Goal: Task Accomplishment & Management: Complete application form

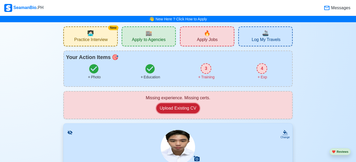
click at [185, 108] on button "Upload Existing CV" at bounding box center [177, 108] width 43 height 10
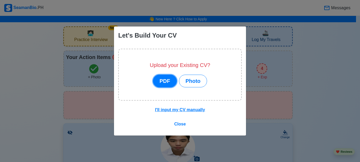
click at [165, 82] on button "PDF" at bounding box center [165, 81] width 24 height 13
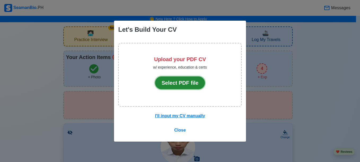
click at [193, 87] on button "Select PDF file" at bounding box center [180, 83] width 50 height 13
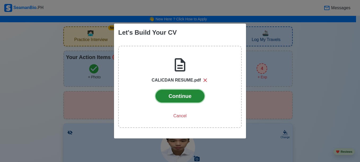
click at [187, 95] on button "Continue" at bounding box center [179, 96] width 49 height 13
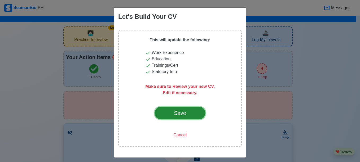
click at [183, 112] on div "Save" at bounding box center [179, 113] width 25 height 8
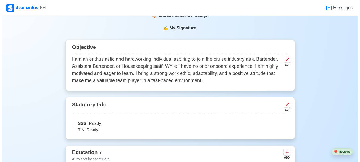
scroll to position [212, 0]
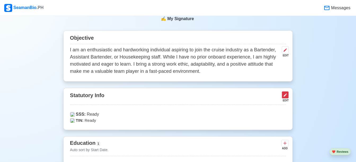
click at [285, 93] on icon at bounding box center [284, 94] width 3 height 3
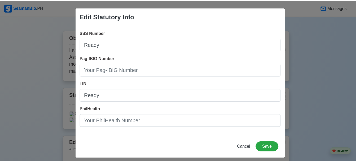
scroll to position [4, 0]
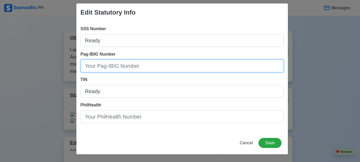
click at [157, 68] on input "Pag-IBIG Number" at bounding box center [182, 66] width 203 height 13
type input "1213-3968-6922"
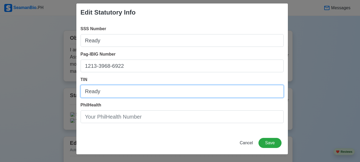
click at [119, 95] on input "Ready" at bounding box center [182, 91] width 203 height 13
click at [114, 94] on input "Ready" at bounding box center [182, 91] width 203 height 13
drag, startPoint x: 110, startPoint y: 92, endPoint x: 78, endPoint y: 94, distance: 32.1
click at [78, 94] on div "SSS Number Ready Pag-IBIG Number 1213-3968-6922 TIN Ready PhilHealth" at bounding box center [181, 76] width 211 height 110
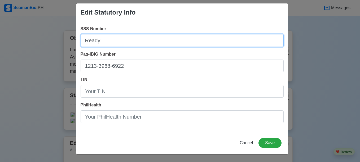
click at [107, 41] on input "Ready" at bounding box center [182, 40] width 203 height 13
drag, startPoint x: 108, startPoint y: 41, endPoint x: 71, endPoint y: 42, distance: 36.3
click at [71, 42] on div "Edit Statutory Info SSS Number Ready Pag-IBIG Number 1213-3968-6922 TIN PhilHea…" at bounding box center [180, 81] width 360 height 162
type input "[PHONE_NUMBER]"
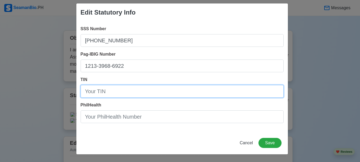
click at [95, 95] on input "TIN" at bounding box center [182, 91] width 203 height 13
type input "628-511-155-00000"
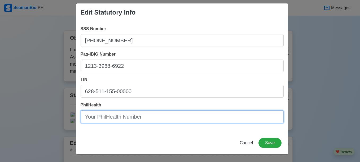
click at [105, 115] on input "PhilHealth" at bounding box center [182, 116] width 203 height 13
type input "04-250823953-4"
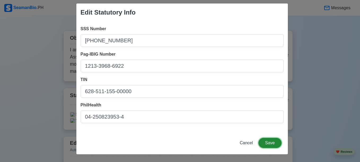
click at [267, 144] on button "Save" at bounding box center [269, 143] width 23 height 10
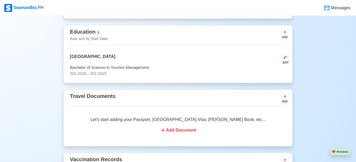
scroll to position [344, 0]
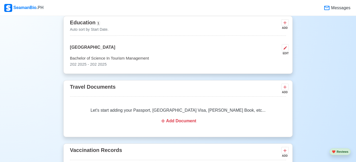
click at [183, 118] on div "Add Document" at bounding box center [177, 121] width 203 height 6
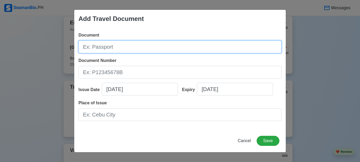
click at [152, 42] on input "Document" at bounding box center [179, 47] width 203 height 13
type input "P"
type input "PASSPORT"
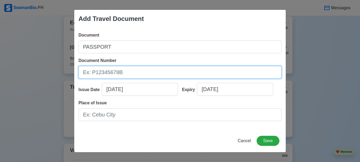
click at [132, 71] on input "Document Number" at bounding box center [179, 72] width 203 height 13
type input "P0318431D"
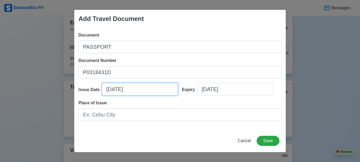
select select "****"
select select "*********"
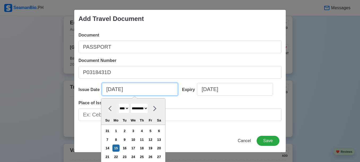
click at [112, 89] on input "[DATE]" at bounding box center [140, 89] width 76 height 13
click at [118, 139] on div "8" at bounding box center [115, 139] width 7 height 7
type input "[DATE]"
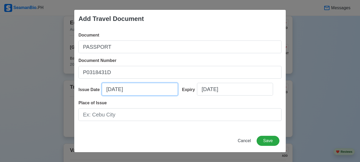
click at [109, 90] on input "[DATE]" at bounding box center [140, 89] width 76 height 13
select select "****"
select select "*********"
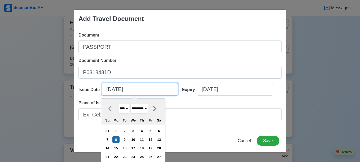
click at [109, 90] on input "[DATE]" at bounding box center [140, 89] width 76 height 13
type input "[DATE]"
select select "******"
click at [116, 90] on input "[DATE]" at bounding box center [140, 89] width 76 height 13
type input "[DATE]"
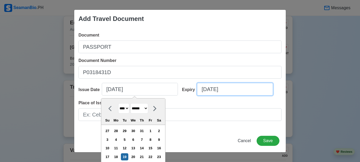
click at [213, 91] on input "[DATE]" at bounding box center [235, 89] width 76 height 13
select select "****"
select select "*********"
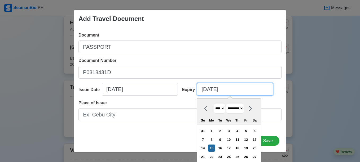
click at [205, 89] on input "[DATE]" at bounding box center [235, 89] width 76 height 13
type input "[DATE]"
select select "******"
click at [212, 90] on input "[DATE]" at bounding box center [235, 89] width 76 height 13
click at [223, 91] on input "[DATE]" at bounding box center [235, 89] width 76 height 13
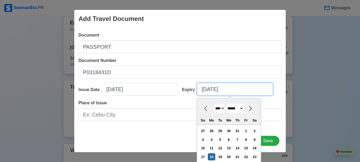
click at [223, 89] on input "[DATE]" at bounding box center [235, 89] width 76 height 13
type input "[DATE]"
select select "****"
type input "[DATE]"
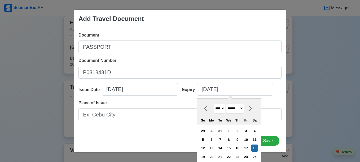
click at [275, 91] on div "Expiry [DATE] [DATE] **** **** **** **** **** **** **** **** **** **** **** ***…" at bounding box center [230, 91] width 104 height 17
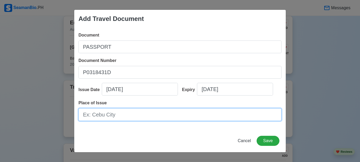
click at [135, 117] on input "Place of Issue" at bounding box center [179, 114] width 203 height 13
type input "DFA NCR EAST"
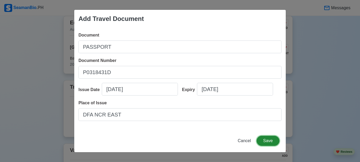
click at [269, 141] on button "Save" at bounding box center [267, 141] width 23 height 10
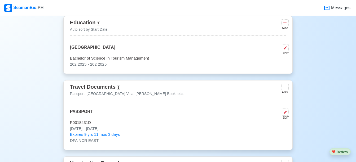
scroll to position [371, 0]
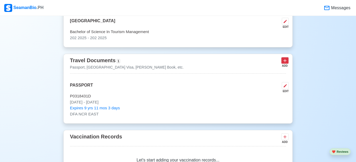
click at [285, 58] on icon at bounding box center [284, 60] width 5 height 5
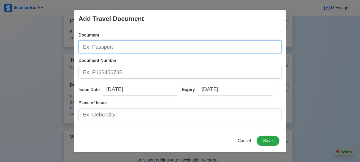
click at [142, 46] on input "Document" at bounding box center [179, 47] width 203 height 13
type input "[PERSON_NAME] BOOK"
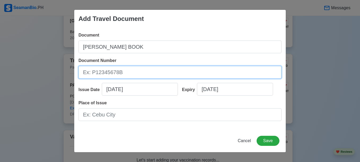
click at [120, 72] on input "Document Number" at bounding box center [179, 72] width 203 height 13
type input "A0437701"
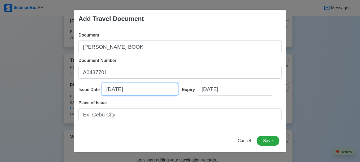
select select "****"
select select "*********"
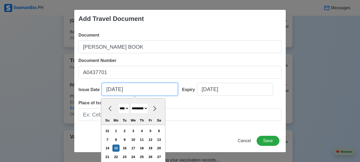
click at [111, 90] on input "[DATE]" at bounding box center [140, 89] width 76 height 13
click at [107, 89] on input "[DATE]" at bounding box center [140, 89] width 76 height 13
click at [109, 90] on input "[DATE]" at bounding box center [140, 89] width 76 height 13
type input "[DATE]"
select select "********"
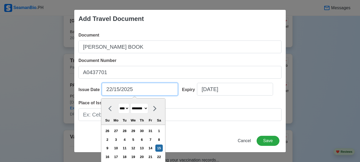
click at [118, 89] on input "22/15/2025" at bounding box center [140, 89] width 76 height 13
click at [117, 89] on input "22/15/2025" at bounding box center [140, 89] width 76 height 13
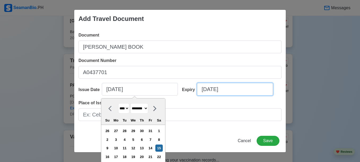
type input "[DATE]"
select select "****"
select select "*********"
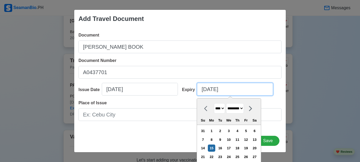
click at [212, 90] on input "[DATE]" at bounding box center [235, 89] width 76 height 13
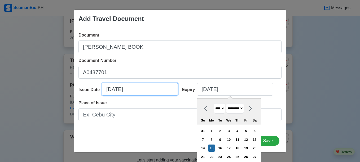
select select "****"
select select "********"
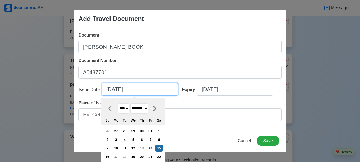
click at [109, 89] on input "[DATE]" at bounding box center [140, 89] width 76 height 13
type input "[DATE]"
select select "******"
click at [116, 90] on input "[DATE]" at bounding box center [140, 89] width 76 height 13
type input "[DATE]"
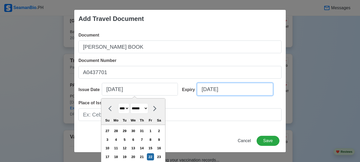
click at [211, 91] on input "[DATE]" at bounding box center [235, 89] width 76 height 13
select select "****"
select select "*********"
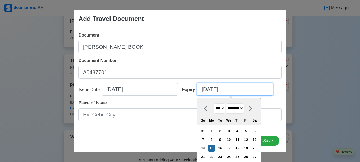
click at [205, 90] on input "[DATE]" at bounding box center [235, 89] width 76 height 13
type input "[DATE]"
select select "******"
click at [213, 90] on input "[DATE]" at bounding box center [235, 89] width 76 height 13
click at [224, 90] on input "[DATE]" at bounding box center [235, 89] width 76 height 13
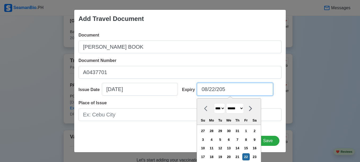
type input "[DATE]"
select select "****"
type input "[DATE]"
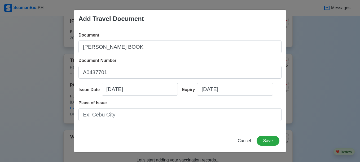
click at [277, 95] on div "Expiry [DATE]" at bounding box center [230, 91] width 104 height 17
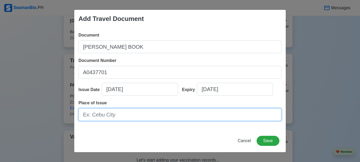
click at [147, 118] on input "Place of Issue" at bounding box center [179, 114] width 203 height 13
type input "[GEOGRAPHIC_DATA]"
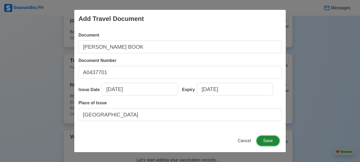
click at [264, 138] on button "Save" at bounding box center [267, 141] width 23 height 10
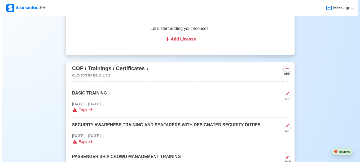
scroll to position [609, 0]
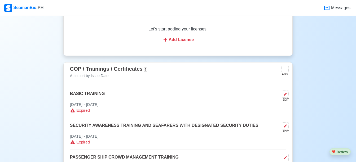
click at [281, 91] on div "EDIT" at bounding box center [283, 96] width 9 height 11
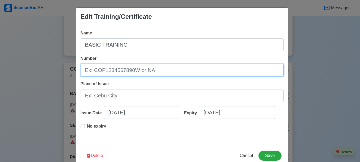
click at [176, 71] on input "Number" at bounding box center [182, 70] width 203 height 13
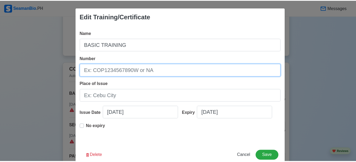
scroll to position [13, 0]
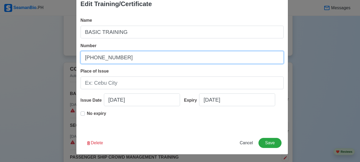
type input "[PHONE_NUMBER]"
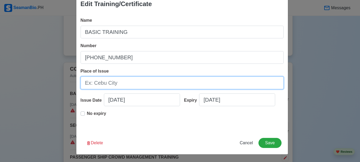
click at [140, 87] on input "Place of Issue" at bounding box center [182, 83] width 203 height 13
type input "[GEOGRAPHIC_DATA]"
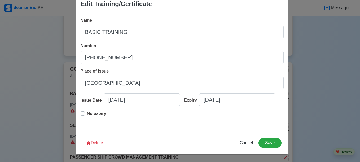
click at [87, 114] on label "No expiry" at bounding box center [96, 115] width 19 height 11
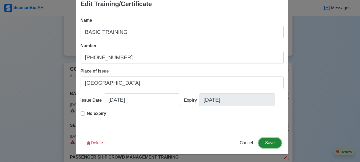
click at [267, 143] on button "Save" at bounding box center [269, 143] width 23 height 10
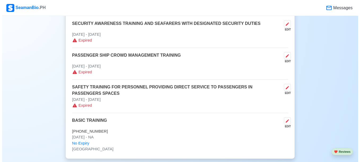
scroll to position [689, 0]
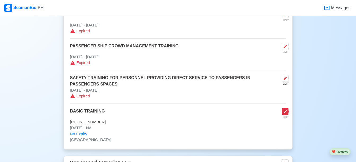
click at [285, 110] on icon at bounding box center [285, 112] width 4 height 4
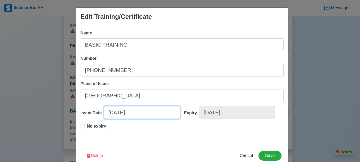
select select "****"
select select "*********"
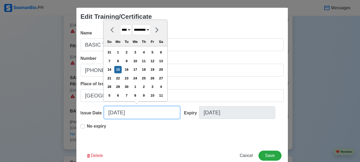
click at [135, 114] on input "[DATE]" at bounding box center [142, 112] width 76 height 13
drag, startPoint x: 146, startPoint y: 112, endPoint x: 108, endPoint y: 114, distance: 37.9
click at [108, 114] on input "[DATE]" at bounding box center [142, 112] width 76 height 13
click at [111, 112] on input "[DATE]" at bounding box center [142, 112] width 76 height 13
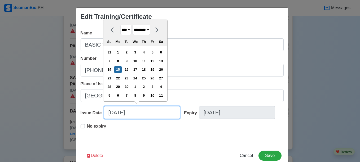
click at [113, 113] on input "[DATE]" at bounding box center [142, 112] width 76 height 13
click at [133, 115] on input "[DATE]" at bounding box center [142, 112] width 76 height 13
click at [111, 114] on input "[DATE]" at bounding box center [142, 112] width 76 height 13
type input "[DATE]"
select select "******"
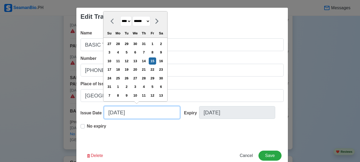
click at [119, 112] on input "[DATE]" at bounding box center [142, 112] width 76 height 13
click at [134, 114] on input "[DATE]" at bounding box center [142, 112] width 76 height 13
type input "[DATE]"
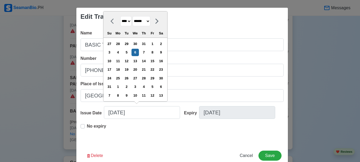
click at [158, 129] on div "No expiry" at bounding box center [182, 131] width 203 height 17
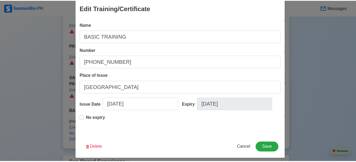
scroll to position [13, 0]
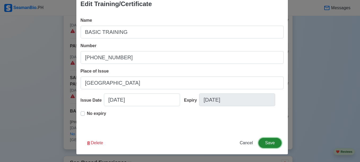
click at [272, 140] on button "Save" at bounding box center [269, 143] width 23 height 10
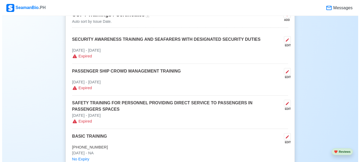
scroll to position [636, 0]
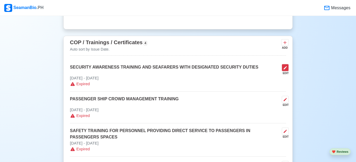
click at [288, 64] on button at bounding box center [284, 67] width 7 height 7
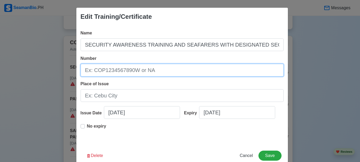
click at [170, 70] on input "Number" at bounding box center [182, 70] width 203 height 13
type input "[PHONE_NUMBER]"
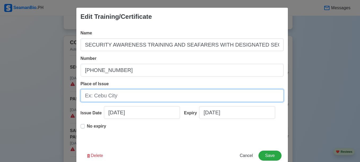
click at [142, 92] on input "Place of Issue" at bounding box center [182, 95] width 203 height 13
type input "[GEOGRAPHIC_DATA]"
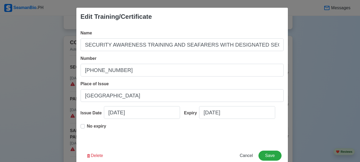
click at [87, 127] on label "No expiry" at bounding box center [96, 128] width 19 height 11
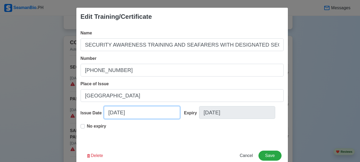
select select "****"
select select "*********"
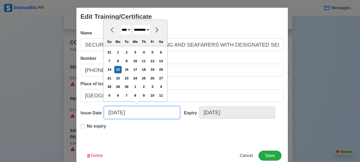
click at [151, 113] on input "[DATE]" at bounding box center [142, 112] width 76 height 13
click at [112, 113] on input "[DATE]" at bounding box center [142, 112] width 76 height 13
type input "[DATE]"
select select "******"
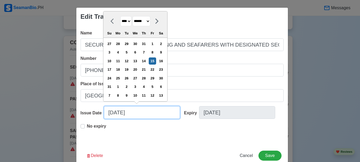
click at [120, 111] on input "[DATE]" at bounding box center [142, 112] width 76 height 13
type input "[DATE]"
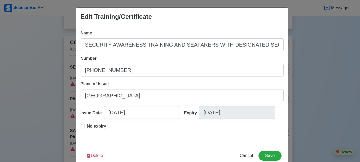
click at [145, 132] on div "No expiry" at bounding box center [182, 131] width 203 height 17
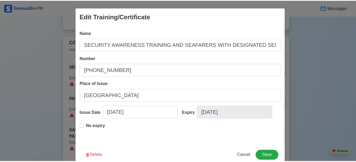
scroll to position [13, 0]
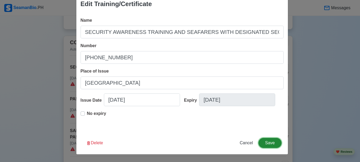
click at [269, 142] on button "Save" at bounding box center [269, 143] width 23 height 10
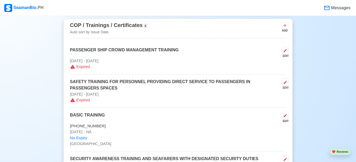
scroll to position [662, 0]
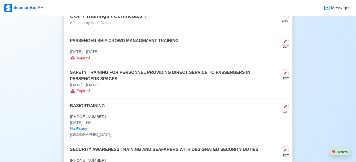
click at [282, 45] on div "EDIT" at bounding box center [283, 47] width 9 height 4
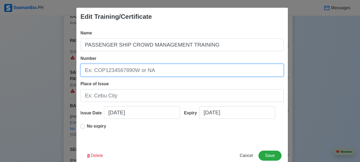
click at [169, 66] on input "Number" at bounding box center [182, 70] width 203 height 13
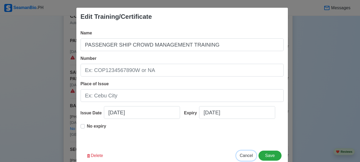
click at [243, 155] on span "Cancel" at bounding box center [245, 155] width 13 height 5
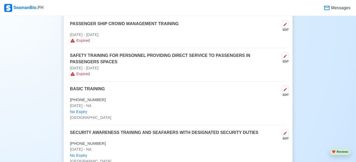
scroll to position [689, 0]
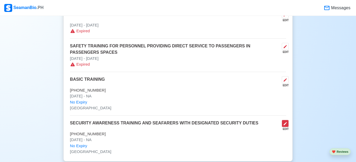
click at [287, 120] on button at bounding box center [284, 123] width 7 height 7
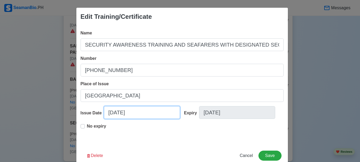
click at [119, 111] on input "[DATE]" at bounding box center [142, 112] width 76 height 13
select select "****"
select select "******"
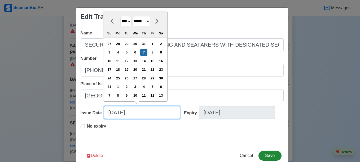
type input "[DATE]"
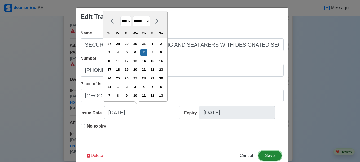
click at [268, 156] on button "Save" at bounding box center [269, 156] width 23 height 10
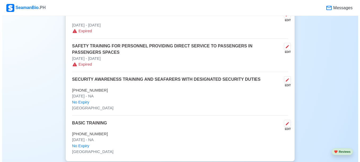
scroll to position [662, 0]
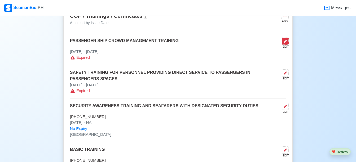
click at [282, 39] on button at bounding box center [284, 41] width 7 height 7
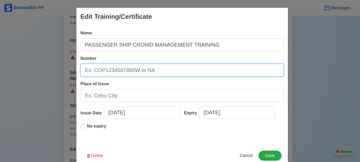
click at [155, 67] on input "Number" at bounding box center [182, 70] width 203 height 13
type input "MTI-0125072500625"
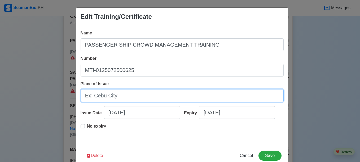
click at [135, 92] on input "Place of Issue" at bounding box center [182, 95] width 203 height 13
type input "[GEOGRAPHIC_DATA]"
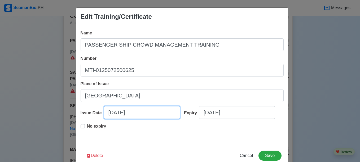
click at [111, 113] on input "[DATE]" at bounding box center [142, 112] width 76 height 13
select select "****"
select select "*********"
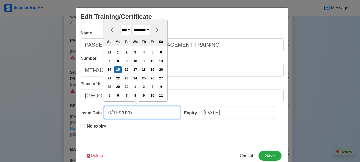
type input "[DATE]"
select select "******"
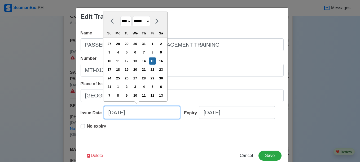
click at [119, 113] on input "[DATE]" at bounding box center [142, 112] width 76 height 13
type input "[DATE]"
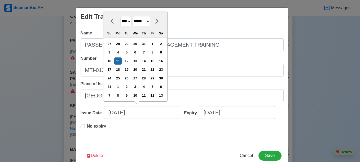
click at [132, 133] on div "No expiry" at bounding box center [182, 131] width 203 height 17
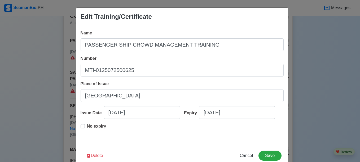
click at [87, 128] on label "No expiry" at bounding box center [96, 128] width 19 height 11
type input "[DATE]"
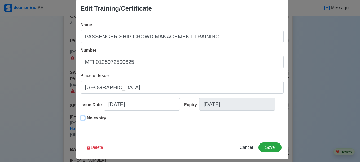
scroll to position [13, 0]
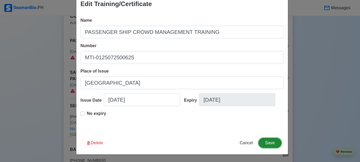
click at [266, 140] on button "Save" at bounding box center [269, 143] width 23 height 10
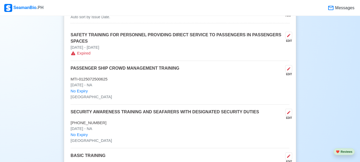
scroll to position [662, 0]
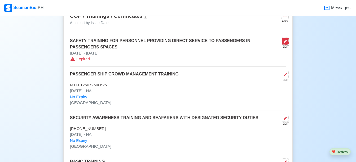
click at [285, 40] on icon at bounding box center [284, 41] width 3 height 3
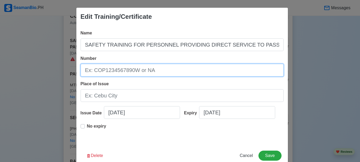
click at [160, 69] on input "Number" at bounding box center [182, 70] width 203 height 13
type input "MTI-0125062500626"
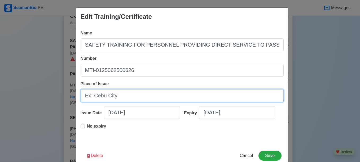
click at [132, 91] on input "Place of Issue" at bounding box center [182, 95] width 203 height 13
type input "[GEOGRAPHIC_DATA]"
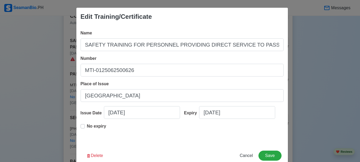
click at [87, 126] on label "No expiry" at bounding box center [96, 128] width 19 height 11
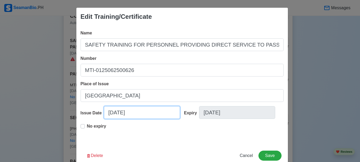
select select "****"
select select "*********"
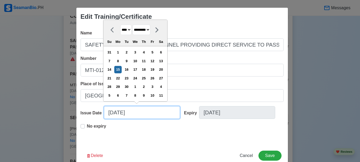
click at [123, 114] on input "[DATE]" at bounding box center [142, 112] width 76 height 13
click at [110, 111] on input "[DATE]" at bounding box center [142, 112] width 76 height 13
type input "[DATE]"
select select "******"
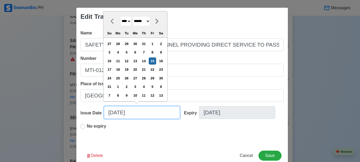
click at [118, 114] on input "[DATE]" at bounding box center [142, 112] width 76 height 13
type input "[DATE]"
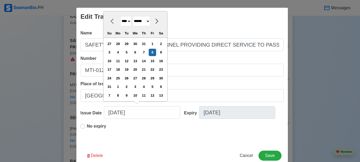
click at [153, 134] on div "No expiry" at bounding box center [182, 131] width 203 height 17
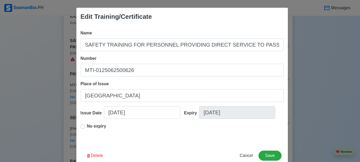
scroll to position [13, 0]
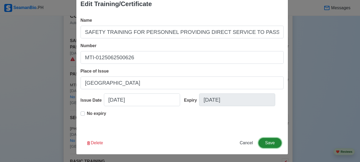
click at [268, 144] on button "Save" at bounding box center [269, 143] width 23 height 10
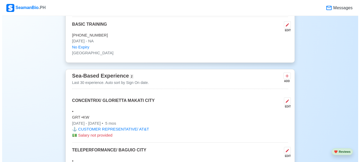
scroll to position [820, 0]
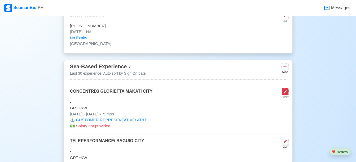
click at [287, 90] on icon at bounding box center [285, 92] width 4 height 4
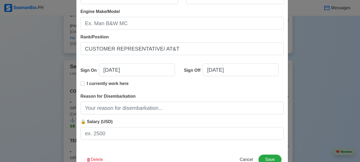
scroll to position [132, 0]
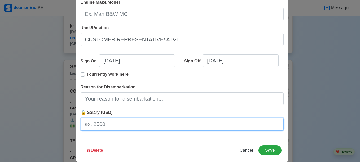
click at [129, 120] on input "🔒 Salary (USD)" at bounding box center [182, 124] width 203 height 13
type input "524.10"
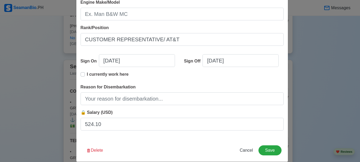
click at [142, 140] on div "Edit Experience Shipping Agency CONCENTRIX/ GLORIETTA MAKATI CITY Vessel Name T…" at bounding box center [182, 18] width 212 height 287
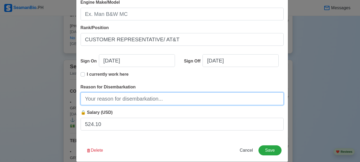
click at [136, 99] on input "Reason for Disembarkation" at bounding box center [182, 98] width 203 height 13
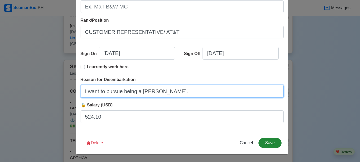
type input "I want to pursue being a [PERSON_NAME]."
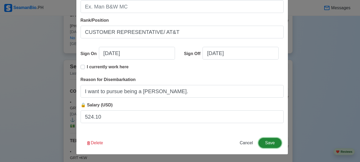
click at [273, 142] on button "Save" at bounding box center [269, 143] width 23 height 10
click at [82, 105] on span "🔒 Salary (USD)" at bounding box center [97, 105] width 32 height 5
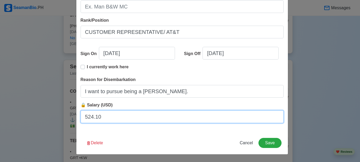
click at [82, 110] on input "524.10" at bounding box center [182, 116] width 203 height 13
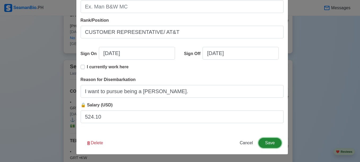
click at [271, 142] on button "Save" at bounding box center [269, 143] width 23 height 10
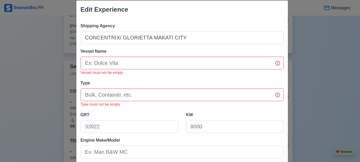
scroll to position [0, 0]
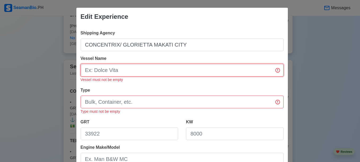
click at [208, 75] on input "Vessel Name" at bounding box center [182, 70] width 203 height 13
type input "NA"
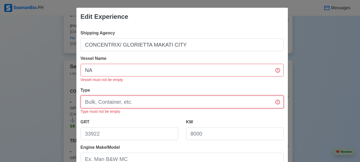
click at [144, 104] on input "Type" at bounding box center [182, 102] width 203 height 13
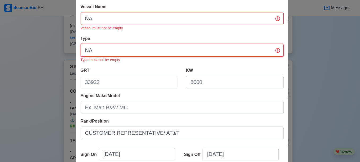
scroll to position [153, 0]
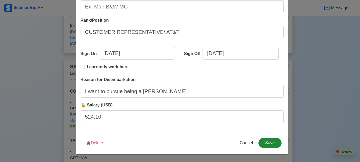
type input "NA"
click at [269, 140] on button "Save" at bounding box center [269, 143] width 23 height 10
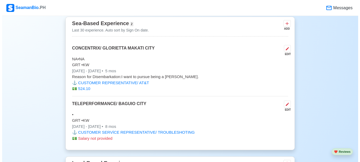
scroll to position [873, 0]
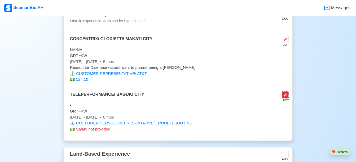
click at [284, 93] on icon at bounding box center [285, 95] width 4 height 4
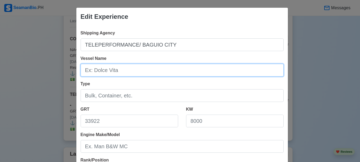
click at [124, 71] on input "Vessel Name" at bounding box center [182, 70] width 203 height 13
type input "NA"
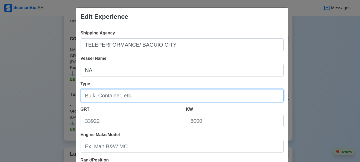
click at [187, 102] on input "Type" at bounding box center [182, 95] width 203 height 13
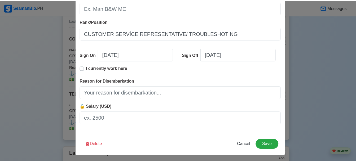
scroll to position [140, 0]
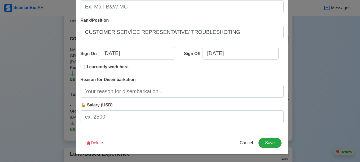
type input "NA"
click at [204, 77] on div "Reason for Disembarkation" at bounding box center [182, 87] width 203 height 21
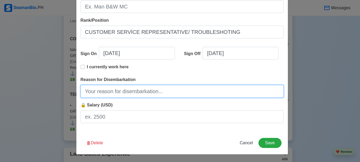
click at [159, 93] on input "Reason for Disembarkation" at bounding box center [182, 91] width 203 height 13
type input "SALARY"
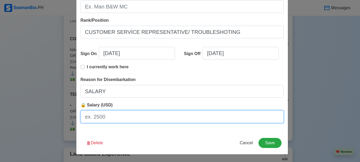
click at [138, 117] on input "🔒 Salary (USD)" at bounding box center [182, 116] width 203 height 13
paste input "279.52"
type input "279.52"
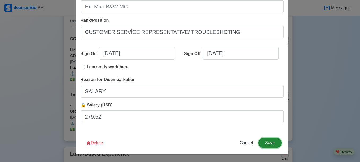
click at [262, 143] on button "Save" at bounding box center [269, 143] width 23 height 10
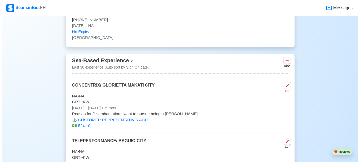
scroll to position [820, 0]
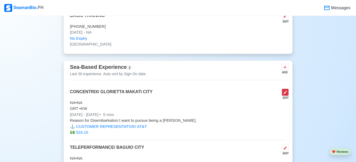
click at [282, 89] on button at bounding box center [284, 92] width 7 height 7
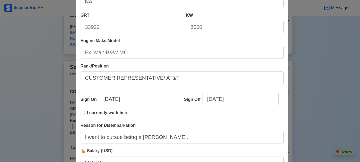
scroll to position [140, 0]
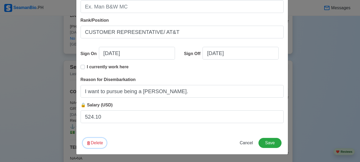
click at [92, 144] on button "Delete" at bounding box center [95, 143] width 24 height 10
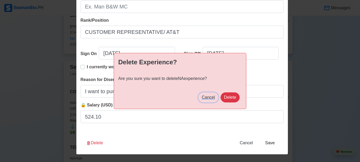
drag, startPoint x: 209, startPoint y: 96, endPoint x: 209, endPoint y: 99, distance: 2.9
click at [208, 97] on span "Cancel" at bounding box center [208, 97] width 13 height 5
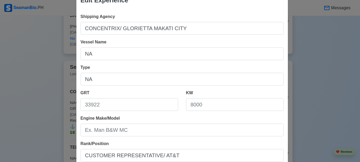
scroll to position [0, 0]
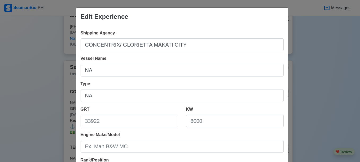
click at [300, 38] on div "Edit Experience Shipping Agency CONCENTRIX/ GLORIETTA MAKATI CITY Vessel Name N…" at bounding box center [180, 81] width 360 height 162
click at [47, 50] on div "Edit Experience Shipping Agency CONCENTRIX/ GLORIETTA MAKATI CITY Vessel Name N…" at bounding box center [180, 81] width 360 height 162
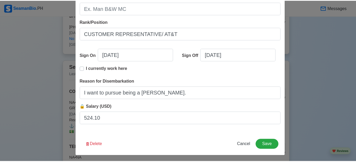
scroll to position [140, 0]
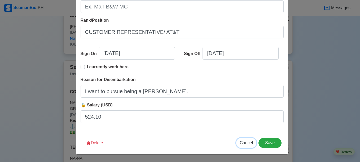
click at [247, 141] on span "Cancel" at bounding box center [245, 143] width 13 height 5
type input "[DATE]"
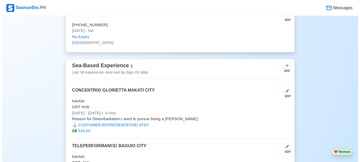
scroll to position [846, 0]
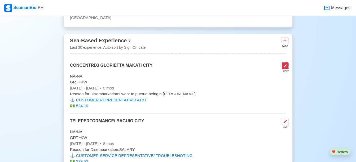
click at [287, 65] on button at bounding box center [284, 65] width 7 height 7
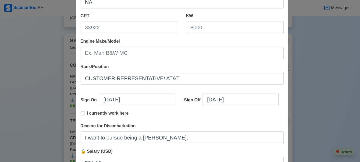
scroll to position [140, 0]
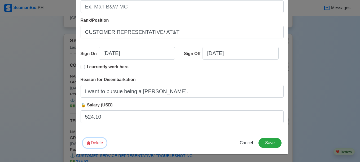
click at [92, 144] on button "Delete" at bounding box center [95, 143] width 24 height 10
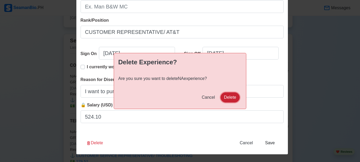
click at [227, 97] on button "Delete" at bounding box center [229, 97] width 19 height 10
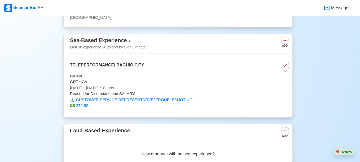
scroll to position [846, 0]
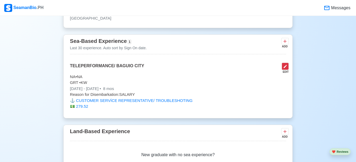
click at [285, 64] on icon at bounding box center [285, 66] width 4 height 4
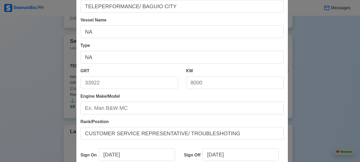
scroll to position [140, 0]
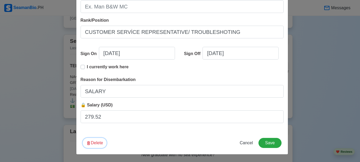
click at [98, 145] on button "Delete" at bounding box center [95, 143] width 24 height 10
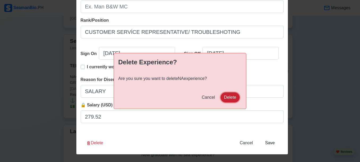
click at [236, 99] on button "Delete" at bounding box center [229, 97] width 19 height 10
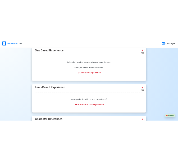
scroll to position [972, 0]
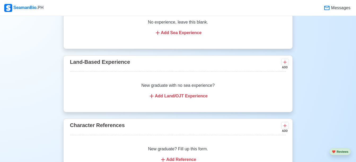
click at [188, 94] on div "Add Land/OJT Experience" at bounding box center [177, 96] width 203 height 6
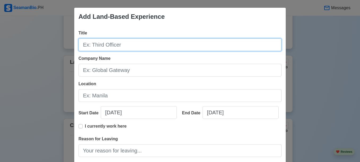
click at [142, 45] on input "Title" at bounding box center [179, 44] width 203 height 13
click at [129, 44] on input "Title" at bounding box center [179, 44] width 203 height 13
drag, startPoint x: 173, startPoint y: 46, endPoint x: 149, endPoint y: 49, distance: 23.8
click at [149, 49] on input "CUSTOMER REPRESENTATIVE/ AT&T" at bounding box center [179, 44] width 203 height 13
type input "CUSTOMER REPRESENTATIVE"
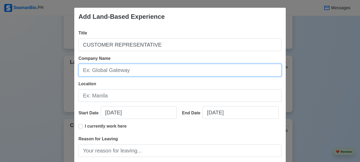
click at [92, 75] on input "Company Name" at bounding box center [179, 70] width 203 height 13
drag, startPoint x: 181, startPoint y: 71, endPoint x: 113, endPoint y: 70, distance: 67.3
click at [113, 70] on input "CONCENTRIX/ GLORIETTA MAKATI CITY" at bounding box center [179, 70] width 203 height 13
type input "CONCENTRIX"
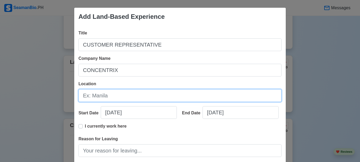
click at [81, 97] on input "Location" at bounding box center [179, 95] width 203 height 13
type input "MAKATI"
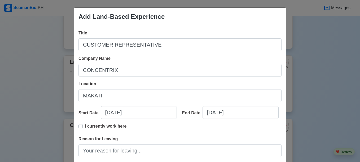
click at [215, 127] on div "I currently work here" at bounding box center [179, 129] width 203 height 13
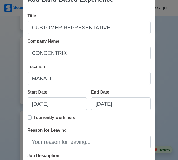
scroll to position [26, 0]
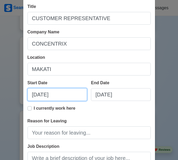
click at [43, 94] on input "[DATE]" at bounding box center [58, 94] width 60 height 13
select select "****"
select select "*********"
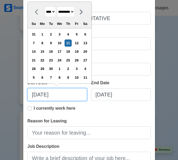
click at [59, 94] on input "[DATE]" at bounding box center [58, 94] width 60 height 13
type input "[DATE]"
select select "****"
type input "[DATE]"
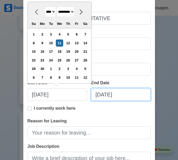
click at [100, 93] on input "[DATE]" at bounding box center [121, 94] width 60 height 13
select select "****"
select select "*********"
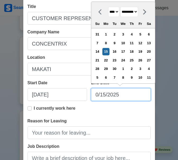
type input "[DATE]"
select select "********"
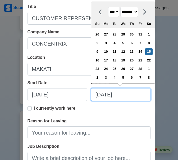
click at [121, 96] on input "[DATE]" at bounding box center [121, 94] width 60 height 13
type input "[DATE]"
click at [119, 113] on div "I currently work here" at bounding box center [89, 111] width 123 height 13
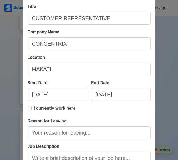
scroll to position [53, 0]
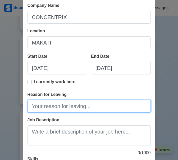
click at [91, 107] on input "Reason for Leaving" at bounding box center [89, 106] width 123 height 13
type input "I want to pursue being a [PERSON_NAME]."
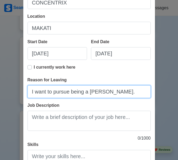
scroll to position [79, 0]
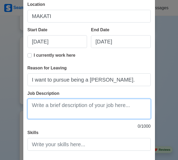
click at [82, 106] on textarea "Job Description" at bounding box center [89, 109] width 123 height 20
click at [57, 109] on textarea "Job Description" at bounding box center [89, 109] width 123 height 20
paste textarea "Worked as a customer service representative for AT&T. Deals with customers havi…"
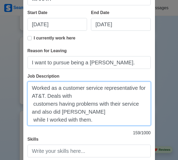
scroll to position [106, 0]
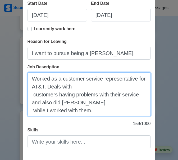
click at [32, 96] on textarea "Worked as a customer service representative for AT&T. Deals with customers havi…" at bounding box center [89, 94] width 123 height 44
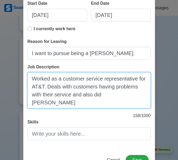
click at [30, 103] on textarea "Worked as a customer service representative for AT&T. Deals with customers havi…" at bounding box center [89, 90] width 123 height 36
click at [32, 104] on textarea "Worked as a customer service representative for AT&T. Deals with customers havi…" at bounding box center [89, 90] width 123 height 36
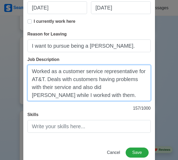
scroll to position [125, 0]
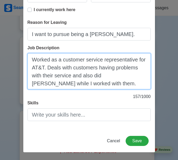
type textarea "Worked as a customer service representative for AT&T. Deals with customers havi…"
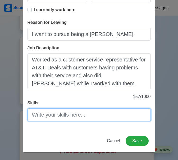
drag, startPoint x: 53, startPoint y: 114, endPoint x: 54, endPoint y: 111, distance: 2.7
click at [54, 111] on input "Skills" at bounding box center [89, 114] width 123 height 13
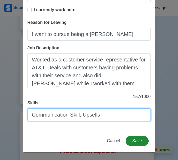
type input "Communication Skill, Upsells"
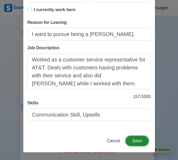
click at [129, 138] on button "Save" at bounding box center [137, 141] width 23 height 10
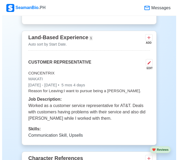
scroll to position [1019, 0]
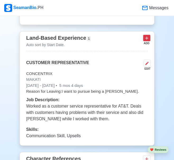
click at [144, 35] on icon at bounding box center [146, 37] width 5 height 5
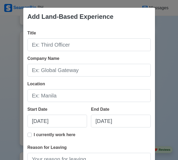
click at [160, 35] on div "Add Land-Based Experience Title Company Name Location Start Date [DATE] End Dat…" at bounding box center [89, 80] width 178 height 160
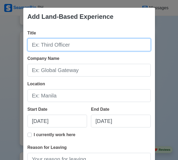
click at [118, 43] on input "Title" at bounding box center [89, 44] width 123 height 13
click at [103, 44] on input "CUSTOMER REPRESENTATIVE" at bounding box center [89, 44] width 123 height 13
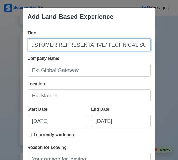
scroll to position [0, 8]
type input "CUSTOMER REPRESENTATIVE/ TECHNICAL SUPPORT"
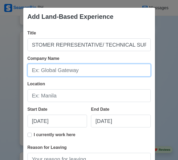
click at [79, 73] on input "Company Name" at bounding box center [89, 70] width 123 height 13
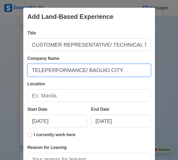
drag, startPoint x: 110, startPoint y: 70, endPoint x: 78, endPoint y: 70, distance: 32.6
click at [78, 70] on input "TELEPERFORMANCE/ BAGUIO CITY" at bounding box center [89, 70] width 123 height 13
type input "TELEPERFORMANCE"
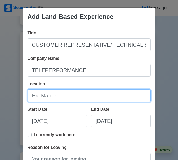
drag, startPoint x: 31, startPoint y: 96, endPoint x: 37, endPoint y: 99, distance: 6.4
click at [31, 96] on input "Location" at bounding box center [89, 95] width 123 height 13
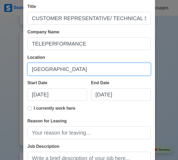
type input "[GEOGRAPHIC_DATA]"
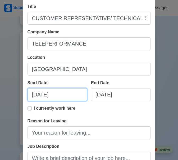
click at [35, 96] on input "[DATE]" at bounding box center [58, 94] width 60 height 13
select select "****"
select select "*********"
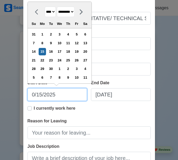
type input "[DATE]"
select select "******"
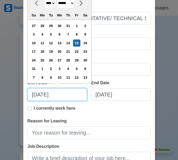
click at [42, 93] on input "[DATE]" at bounding box center [58, 94] width 60 height 13
click at [44, 95] on input "[DATE]" at bounding box center [58, 94] width 60 height 13
type input "[DATE]"
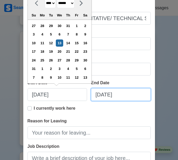
click at [99, 95] on input "[DATE]" at bounding box center [121, 94] width 60 height 13
select select "****"
select select "*********"
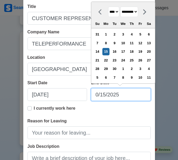
type input "[DATE]"
select select "*****"
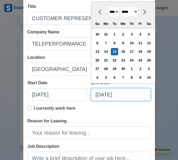
click at [108, 94] on input "[DATE]" at bounding box center [121, 94] width 60 height 13
type input "[DATE]"
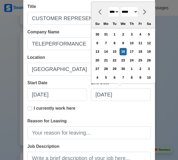
click at [134, 111] on div "I currently work here" at bounding box center [89, 111] width 123 height 13
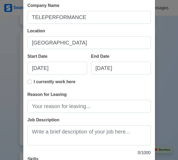
scroll to position [79, 0]
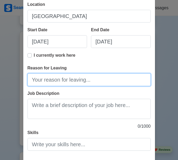
click at [79, 77] on input "Reason for Leaving" at bounding box center [89, 79] width 123 height 13
type input "S"
drag, startPoint x: 50, startPoint y: 81, endPoint x: 18, endPoint y: 83, distance: 31.4
click at [18, 83] on div "Add Land-Based Experience Title CUSTOMER REPRESENTATIVE/ TECHNICAL SUPPORT Comp…" at bounding box center [89, 80] width 178 height 160
type input "Salary package was too low."
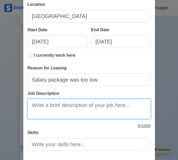
click at [65, 109] on textarea "Job Description" at bounding box center [89, 109] width 123 height 20
paste textarea "Worked as a technical support for Vivint Homes. It is a home security company t…"
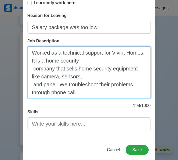
scroll to position [132, 0]
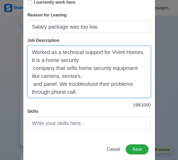
click at [32, 69] on textarea "Worked as a technical support for Vivint Homes. It is a home security company t…" at bounding box center [89, 72] width 123 height 52
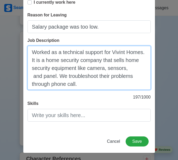
click at [32, 79] on textarea "Worked as a technical support for Vivint Homes. It is a home security company t…" at bounding box center [89, 68] width 123 height 44
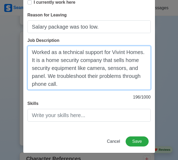
scroll to position [133, 0]
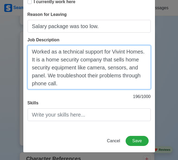
type textarea "Worked as a technical support for Vivint Homes. It is a home security company t…"
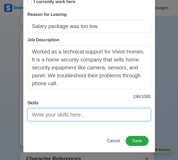
click at [52, 113] on input "Skills" at bounding box center [89, 114] width 123 height 13
drag, startPoint x: 101, startPoint y: 115, endPoint x: 81, endPoint y: 116, distance: 19.6
click at [81, 116] on input "Communication Skill, Upsells" at bounding box center [89, 114] width 123 height 13
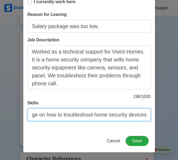
scroll to position [0, 86]
type input "Communication Skill, Basic knowledge on how to troubleshoot home security devic…"
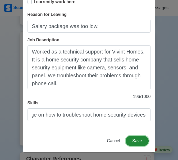
click at [136, 140] on button "Save" at bounding box center [137, 141] width 23 height 10
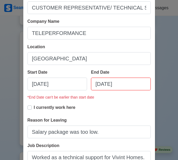
scroll to position [37, 0]
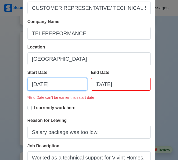
select select "****"
select select "******"
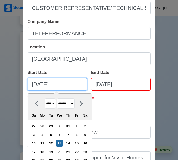
click at [59, 84] on input "[DATE]" at bounding box center [58, 84] width 60 height 13
type input "[DATE]"
select select "****"
type input "[DATE]"
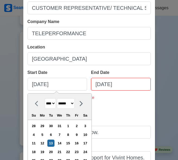
click at [112, 102] on div "* End Date can't be earlier than start date" at bounding box center [89, 100] width 123 height 10
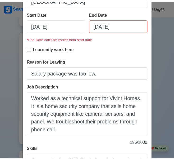
scroll to position [143, 0]
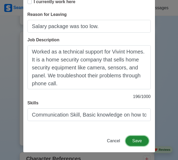
click at [139, 140] on button "Save" at bounding box center [137, 141] width 23 height 10
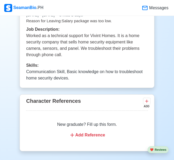
scroll to position [1178, 0]
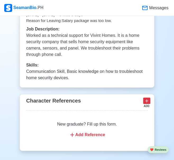
click at [146, 98] on icon at bounding box center [146, 100] width 5 height 5
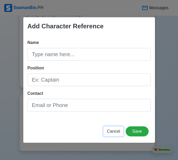
click at [112, 131] on span "Cancel" at bounding box center [113, 131] width 13 height 5
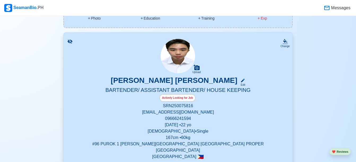
scroll to position [0, 0]
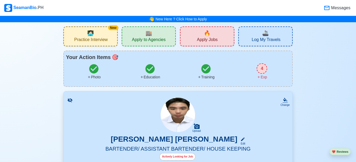
click at [264, 70] on div "4" at bounding box center [261, 68] width 11 height 11
click at [200, 34] on div "🔥 Apply Jobs" at bounding box center [207, 36] width 54 height 20
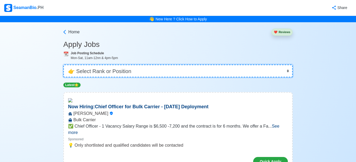
click at [208, 71] on select "👉 Select Rank or Position Master Chief Officer 2nd Officer 3rd Officer Junior O…" at bounding box center [177, 71] width 229 height 13
click at [64, 65] on select "👉 Select Rank or Position Master Chief Officer 2nd Officer 3rd Officer Junior O…" at bounding box center [177, 71] width 229 height 13
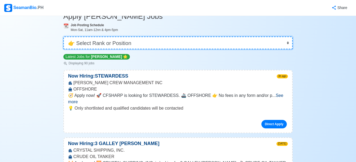
scroll to position [53, 0]
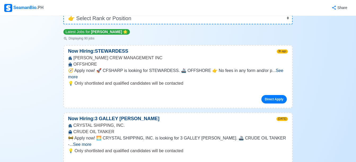
click at [283, 71] on span "See more" at bounding box center [175, 73] width 215 height 11
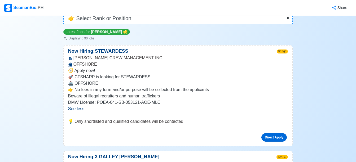
click at [271, 138] on link "Direct Apply" at bounding box center [273, 137] width 25 height 8
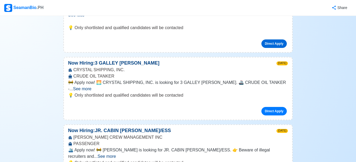
scroll to position [185, 0]
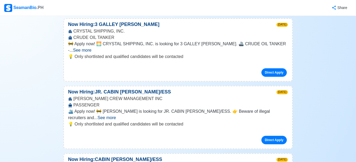
click at [116, 115] on span "See more" at bounding box center [106, 117] width 18 height 5
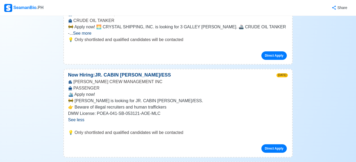
scroll to position [212, 0]
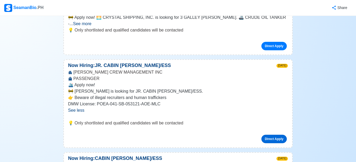
click at [279, 135] on link "Direct Apply" at bounding box center [273, 139] width 25 height 8
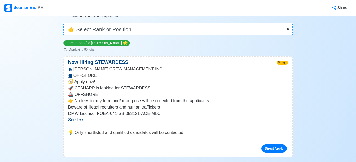
scroll to position [79, 0]
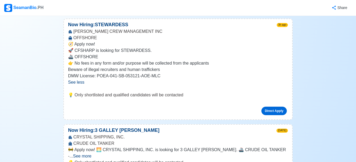
click at [275, 112] on link "Direct Apply" at bounding box center [273, 111] width 25 height 8
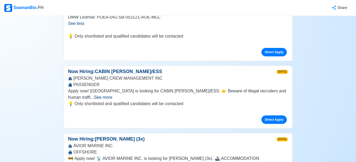
scroll to position [318, 0]
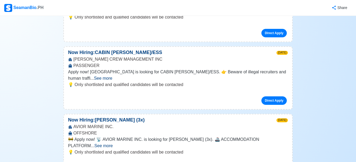
click at [113, 144] on span "See more" at bounding box center [103, 146] width 18 height 5
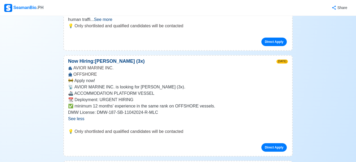
scroll to position [424, 0]
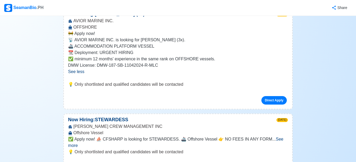
click at [275, 137] on span "See more" at bounding box center [175, 142] width 215 height 11
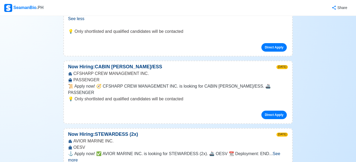
scroll to position [583, 0]
click at [268, 110] on link "Direct Apply" at bounding box center [273, 114] width 25 height 8
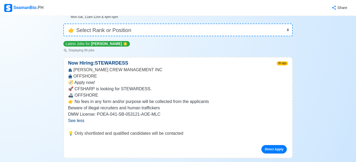
scroll to position [0, 0]
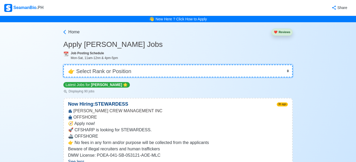
click at [203, 68] on select "👉 Select Rank or Position Master Chief Officer 2nd Officer 3rd Officer Junior O…" at bounding box center [177, 71] width 229 height 13
click at [64, 65] on select "👉 Select Rank or Position Master Chief Officer 2nd Officer 3rd Officer Junior O…" at bounding box center [177, 71] width 229 height 13
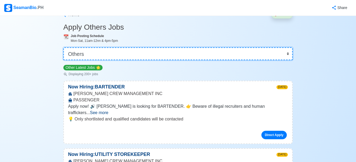
scroll to position [26, 0]
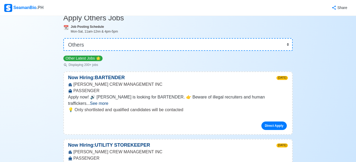
click at [108, 101] on span "See more" at bounding box center [99, 103] width 18 height 5
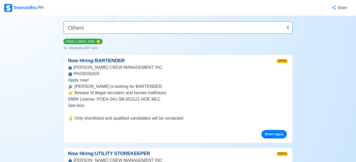
scroll to position [53, 0]
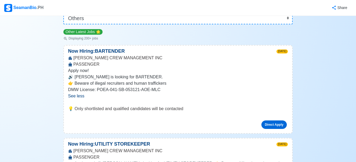
click at [276, 125] on link "Direct Apply" at bounding box center [273, 124] width 25 height 8
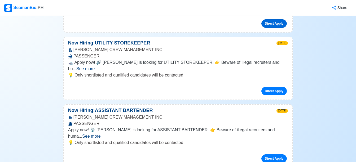
scroll to position [159, 0]
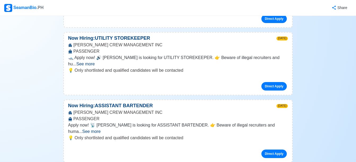
click at [100, 129] on span "See more" at bounding box center [91, 131] width 18 height 5
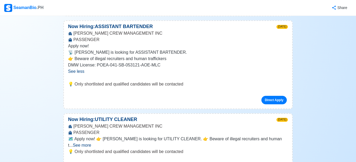
scroll to position [238, 0]
click at [271, 96] on link "Direct Apply" at bounding box center [273, 100] width 25 height 8
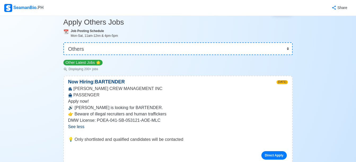
scroll to position [53, 0]
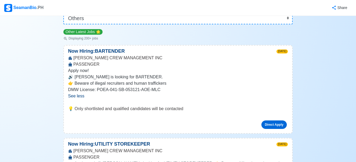
click at [267, 124] on link "Direct Apply" at bounding box center [273, 124] width 25 height 8
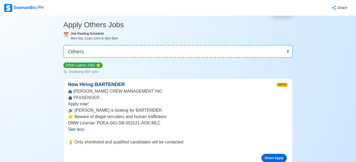
scroll to position [0, 0]
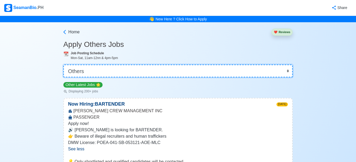
click at [88, 74] on select "👉 Select Rank or Position Master Chief Officer 2nd Officer 3rd Officer Junior O…" at bounding box center [177, 71] width 229 height 13
select select "Waiter"
click at [64, 65] on select "👉 Select Rank or Position Master Chief Officer 2nd Officer 3rd Officer Junior O…" at bounding box center [177, 71] width 229 height 13
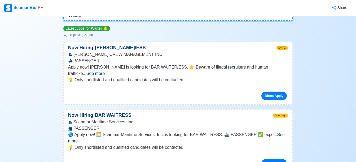
scroll to position [79, 0]
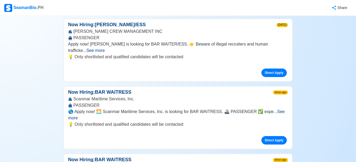
click at [279, 109] on span "See more" at bounding box center [176, 114] width 216 height 11
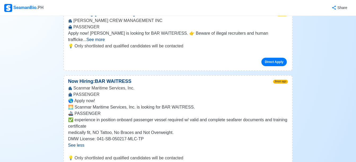
scroll to position [53, 0]
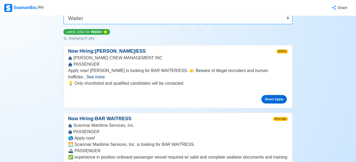
click at [271, 95] on link "Direct Apply" at bounding box center [273, 99] width 25 height 8
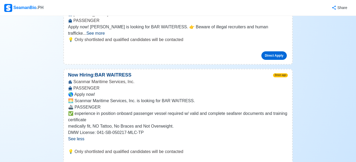
scroll to position [106, 0]
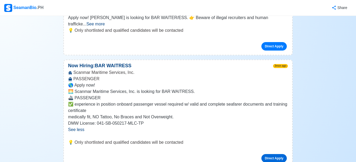
click at [275, 154] on link "Direct Apply" at bounding box center [273, 158] width 25 height 8
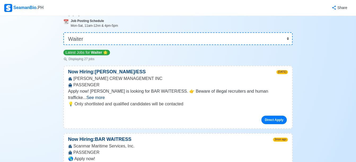
scroll to position [0, 0]
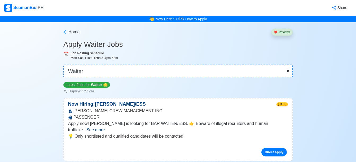
click at [23, 7] on div "SeamanBio .PH" at bounding box center [23, 8] width 39 height 8
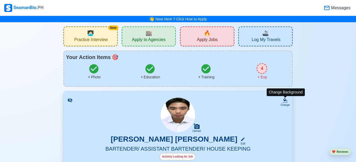
click at [285, 101] on icon at bounding box center [285, 100] width 4 height 4
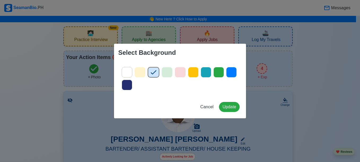
click at [130, 76] on icon at bounding box center [127, 72] width 8 height 8
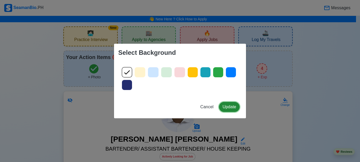
click at [229, 109] on button "Update" at bounding box center [229, 107] width 21 height 10
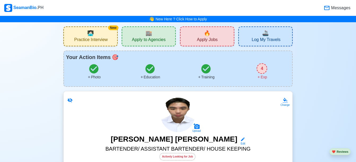
click at [108, 40] on div "New 🧑🏻‍💻 Practice Interview" at bounding box center [90, 36] width 54 height 20
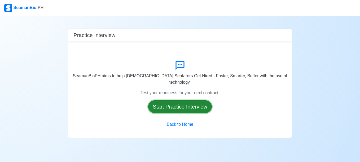
click at [198, 104] on button "Start Practice Interview" at bounding box center [180, 106] width 64 height 13
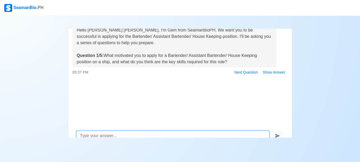
scroll to position [31, 0]
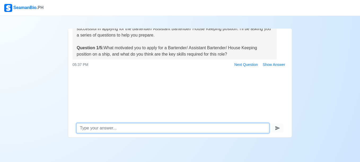
click at [119, 129] on textarea at bounding box center [172, 128] width 193 height 10
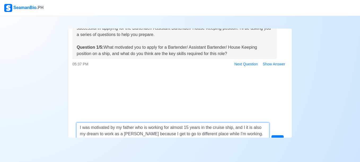
scroll to position [37, 0]
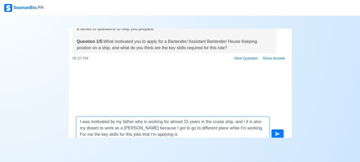
click at [245, 122] on textarea "I was motivated by my father who is working for almost 15 years in the cruise s…" at bounding box center [172, 128] width 193 height 22
click at [171, 136] on textarea "I was motivated by my father who is working for almost 15 years in the cruise s…" at bounding box center [172, 128] width 193 height 22
click at [225, 134] on textarea "I was motivated by my father who is working for almost 15 years in the cruise s…" at bounding box center [172, 128] width 193 height 22
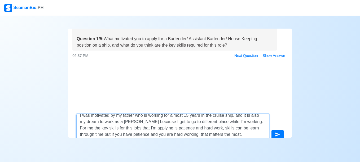
drag, startPoint x: 171, startPoint y: 135, endPoint x: 175, endPoint y: 134, distance: 4.3
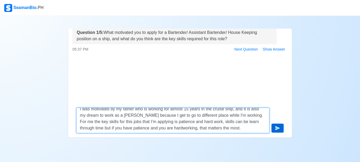
type textarea "I was motivated by my father who is working for almost 15 years in the cruise s…"
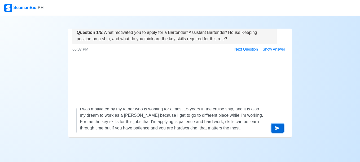
click at [280, 129] on button "submit" at bounding box center [277, 128] width 12 height 9
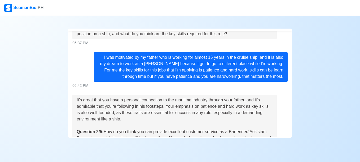
scroll to position [78, 0]
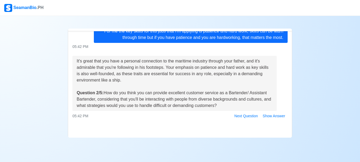
drag, startPoint x: 160, startPoint y: 133, endPoint x: 156, endPoint y: 133, distance: 3.4
click at [160, 132] on div at bounding box center [179, 130] width 215 height 6
click at [142, 129] on div at bounding box center [179, 130] width 215 height 6
click at [131, 124] on div "Hello [PERSON_NAME] [PERSON_NAME], I'm Gem from SeamanBioPH. We want you to be …" at bounding box center [179, 84] width 223 height 106
click at [141, 122] on div "Hello [PERSON_NAME] [PERSON_NAME], I'm Gem from SeamanBioPH. We want you to be …" at bounding box center [179, 84] width 223 height 106
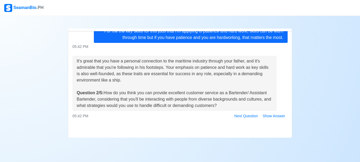
click at [140, 121] on div "Hello [PERSON_NAME] [PERSON_NAME], I'm Gem from SeamanBioPH. We want you to be …" at bounding box center [179, 84] width 223 height 106
click at [113, 111] on div "It's great that you have a personal connection to the maritime industry through…" at bounding box center [174, 83] width 204 height 55
click at [120, 123] on div "Hello [PERSON_NAME] [PERSON_NAME], I'm Gem from SeamanBioPH. We want you to be …" at bounding box center [179, 84] width 223 height 106
click at [121, 124] on div "Hello [PERSON_NAME] [PERSON_NAME], I'm Gem from SeamanBioPH. We want you to be …" at bounding box center [179, 84] width 223 height 106
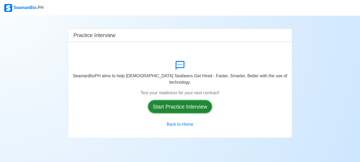
click at [170, 105] on button "Start Practice Interview" at bounding box center [180, 106] width 64 height 13
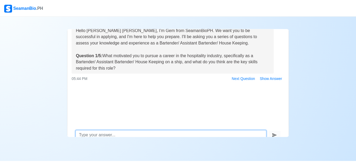
scroll to position [31, 0]
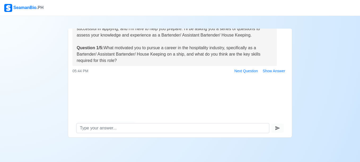
click at [313, 104] on div "Practice Interview Hello [PERSON_NAME] [PERSON_NAME], I'm Gem from SeamanBioPH.…" at bounding box center [180, 77] width 360 height 122
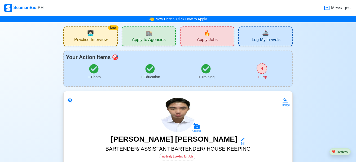
click at [206, 38] on span "Apply Jobs" at bounding box center [207, 40] width 21 height 7
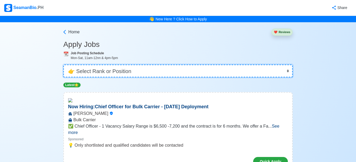
click at [173, 71] on select "👉 Select Rank or Position Master Chief Officer 2nd Officer 3rd Officer Junior O…" at bounding box center [177, 71] width 229 height 13
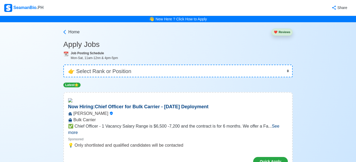
click at [25, 8] on div "SeamanBio .PH" at bounding box center [23, 8] width 39 height 8
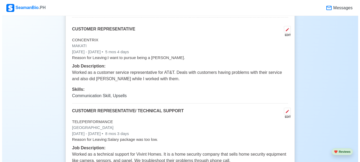
scroll to position [1006, 0]
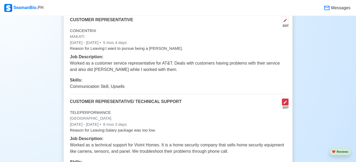
click at [286, 99] on button at bounding box center [284, 102] width 7 height 7
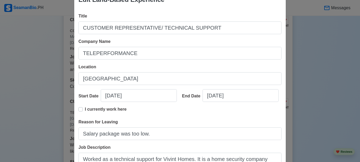
scroll to position [26, 0]
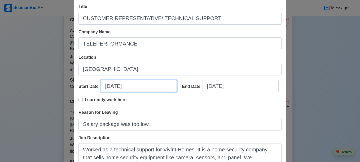
click at [133, 87] on input "[DATE]" at bounding box center [139, 86] width 76 height 13
select select "****"
select select "******"
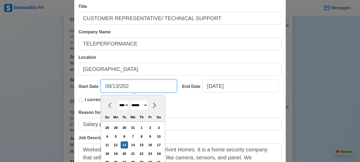
type input "08/13/2023"
select select "****"
type input "08/13/2023"
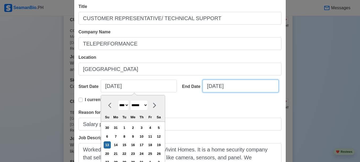
click at [233, 87] on input "[DATE]" at bounding box center [240, 86] width 76 height 13
select select "****"
select select "*****"
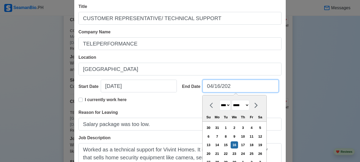
type input "04/16/2024"
select select "****"
type input "04/16/2024"
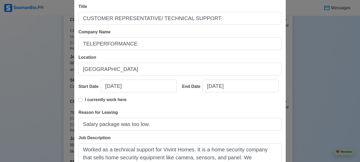
click at [298, 52] on div "Edit Land-Based Experience Title CUSTOMER REPRESENTATIVE/ TECHNICAL SUPPORT Com…" at bounding box center [180, 81] width 360 height 162
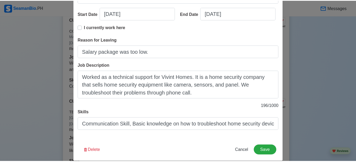
scroll to position [106, 0]
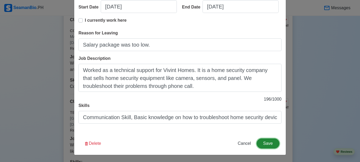
click at [264, 142] on button "Save" at bounding box center [267, 143] width 23 height 10
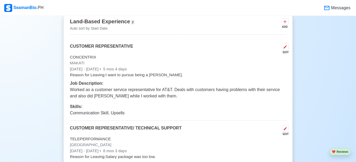
scroll to position [1006, 0]
